Goal: Browse casually: Explore the website without a specific task or goal

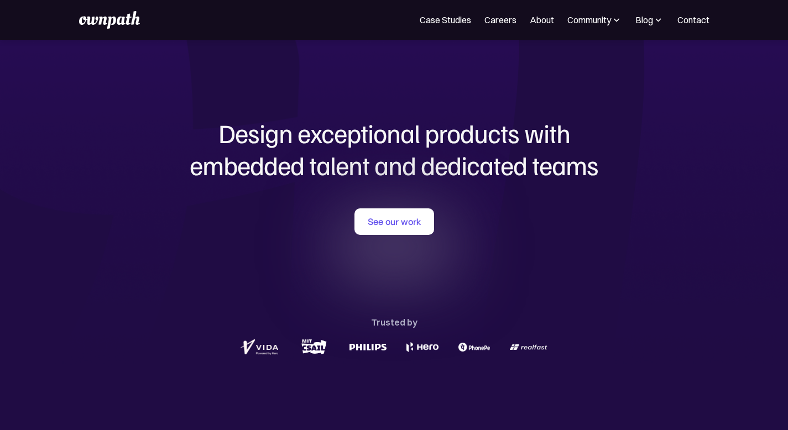
click at [175, 228] on div "See our work Trusted by" at bounding box center [394, 282] width 531 height 149
click at [653, 20] on img at bounding box center [658, 19] width 11 height 11
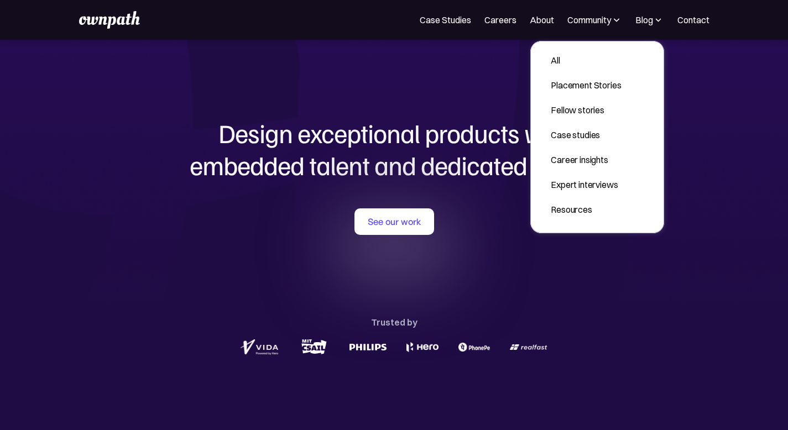
click at [653, 20] on img at bounding box center [658, 19] width 11 height 11
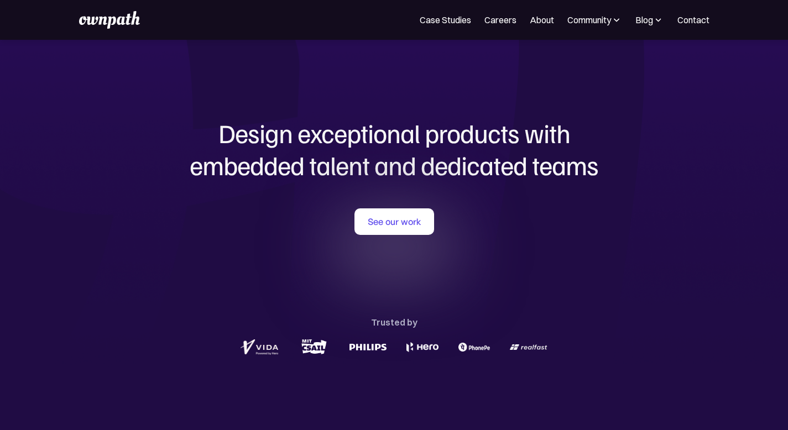
click at [653, 20] on img at bounding box center [658, 19] width 11 height 11
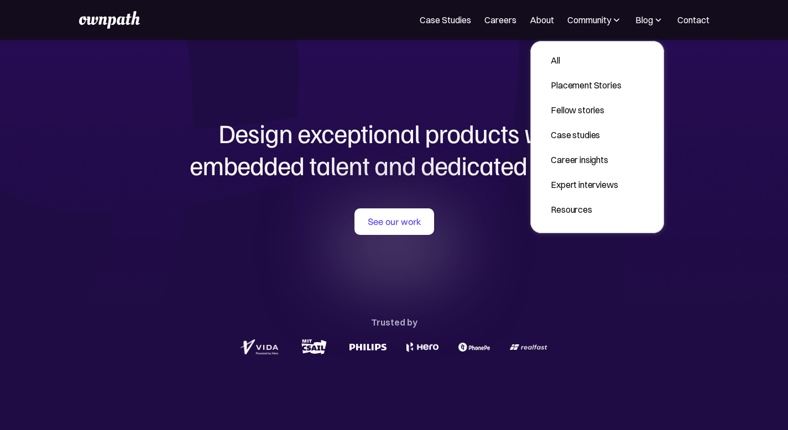
click at [653, 20] on img at bounding box center [658, 19] width 11 height 11
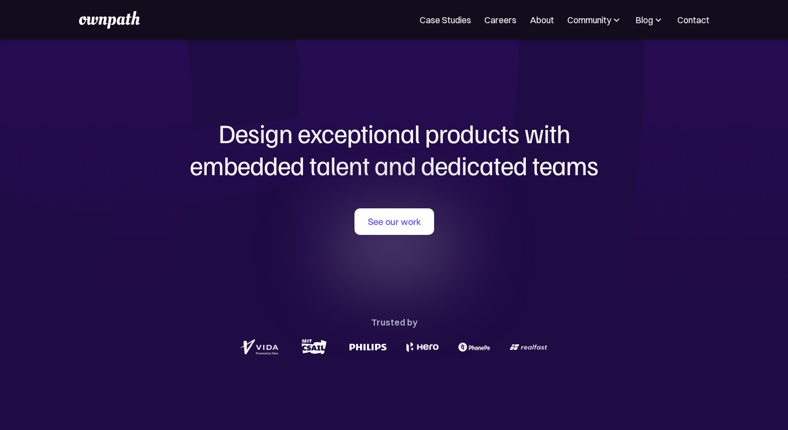
click at [611, 19] on img at bounding box center [616, 19] width 11 height 11
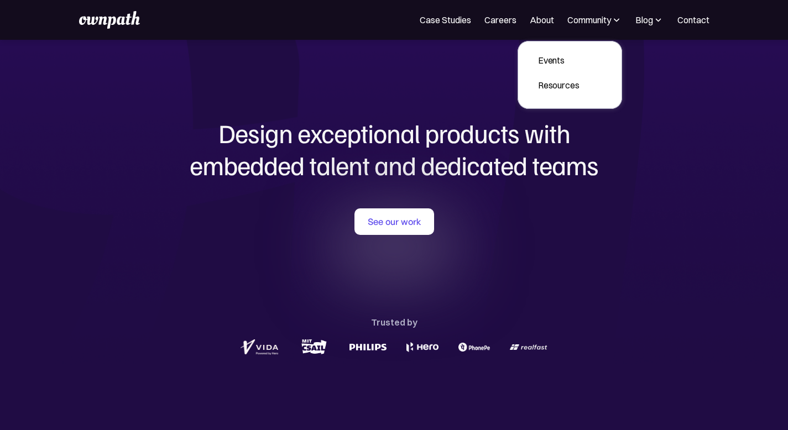
click at [611, 19] on img at bounding box center [616, 19] width 11 height 11
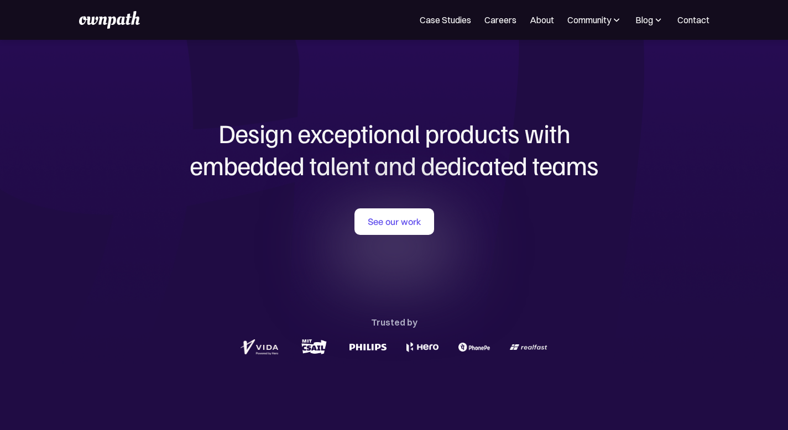
click at [433, 82] on div "Design exceptional products with embedded talent and dedicated teams with us Se…" at bounding box center [394, 237] width 531 height 395
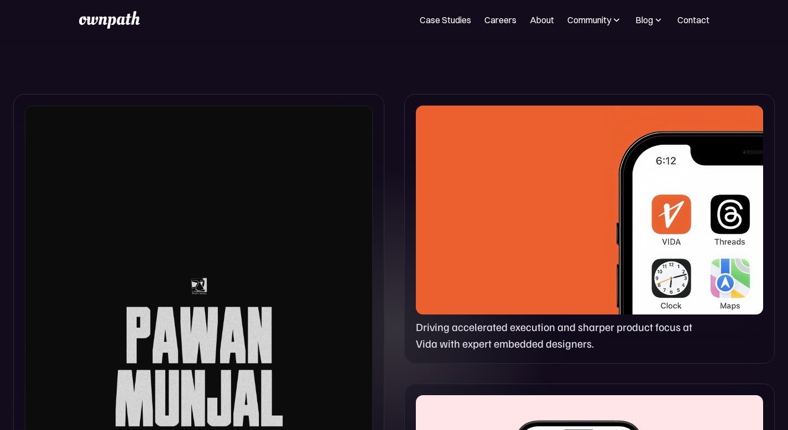
scroll to position [410, 0]
